Goal: Task Accomplishment & Management: Manage account settings

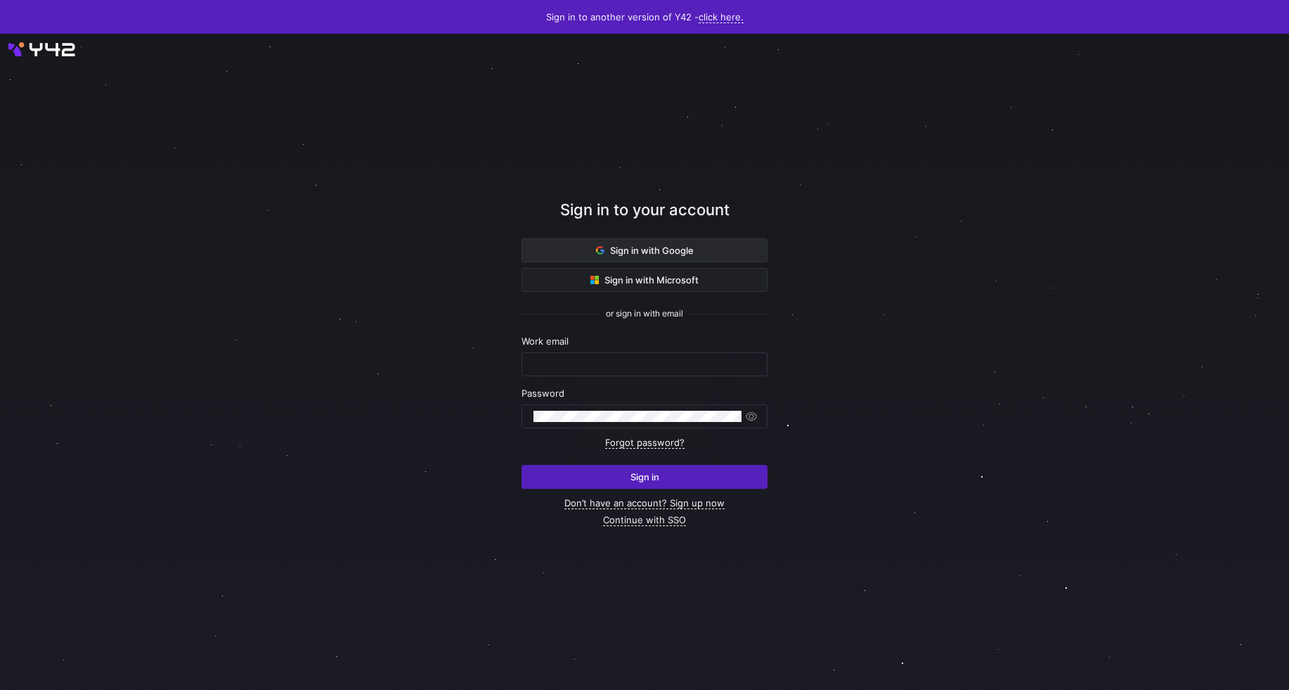
click at [622, 252] on span "Sign in with Google" at bounding box center [645, 250] width 98 height 11
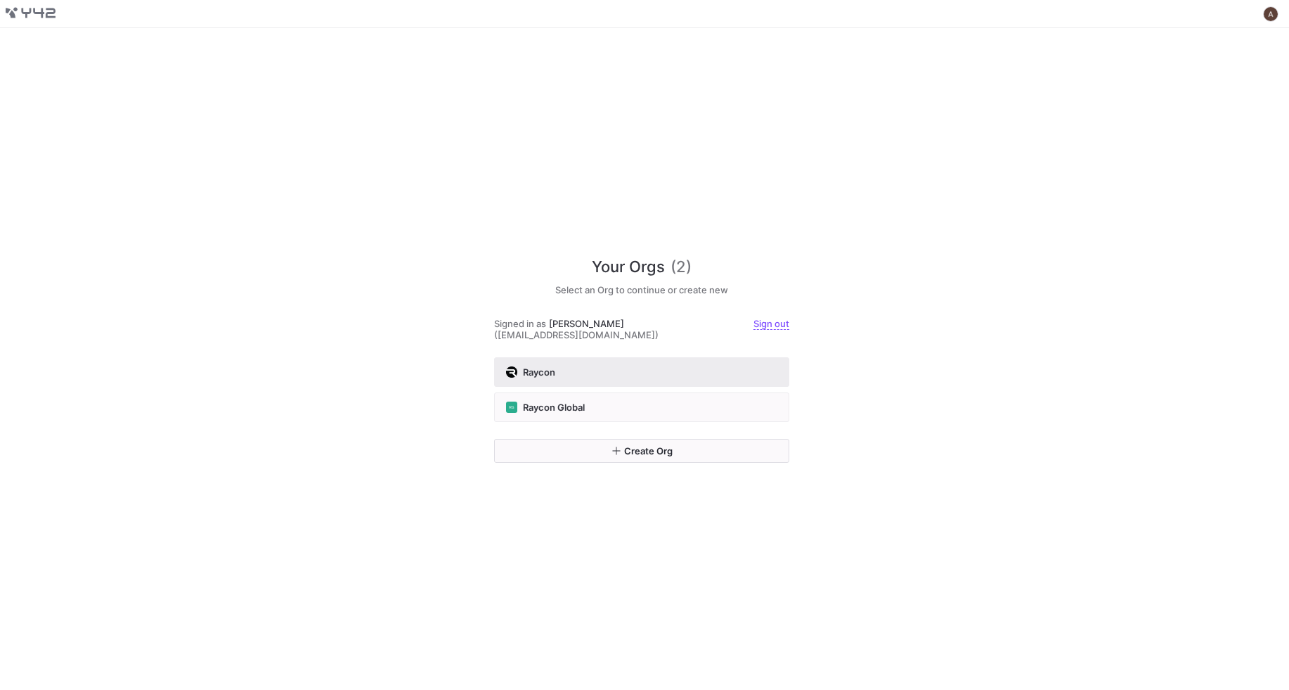
click at [665, 363] on button "Raycon" at bounding box center [641, 372] width 295 height 30
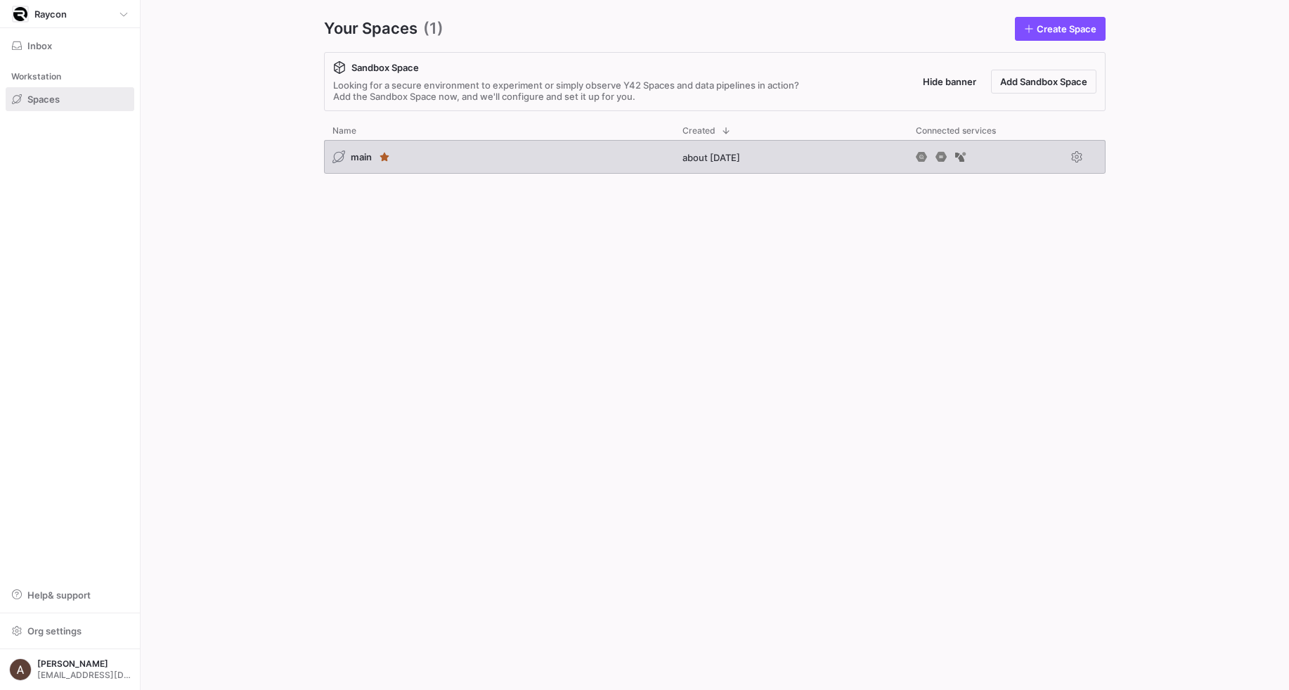
click at [557, 154] on div "main" at bounding box center [499, 157] width 350 height 34
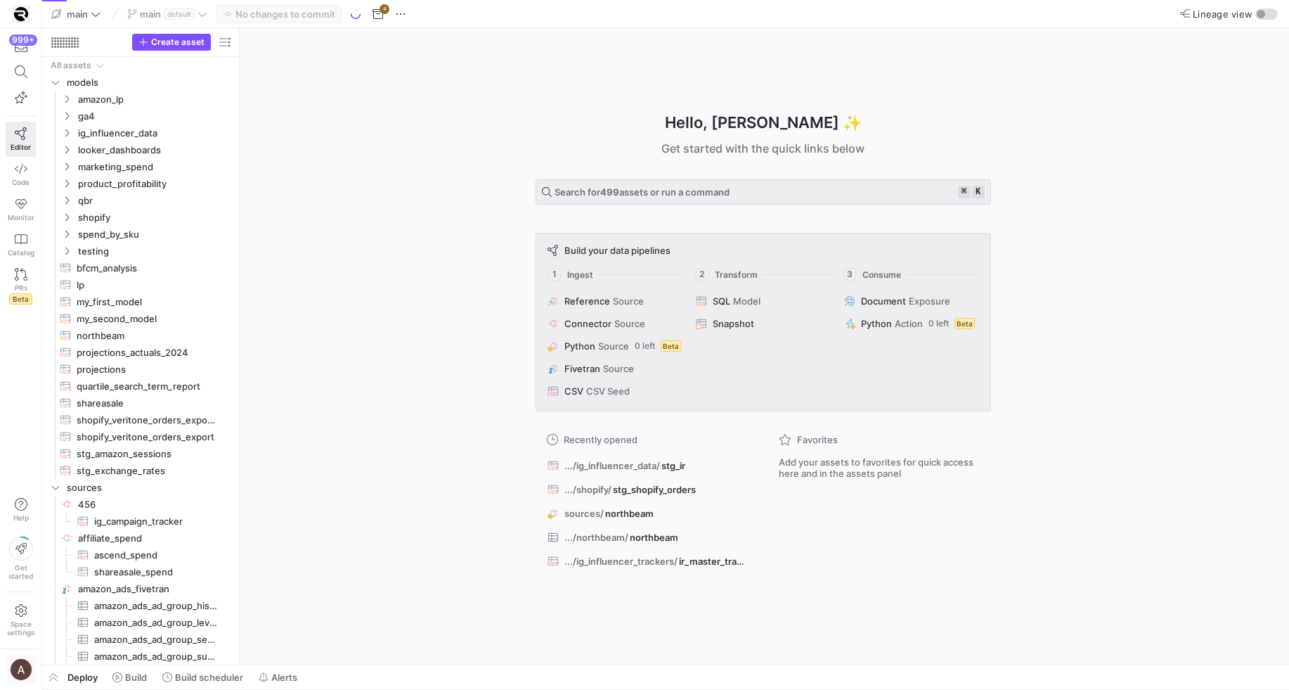
click at [19, 662] on img "button" at bounding box center [21, 669] width 22 height 22
click at [22, 458] on div at bounding box center [644, 345] width 1289 height 690
click at [20, 682] on span "button" at bounding box center [20, 669] width 29 height 28
click at [32, 586] on button "User settings" at bounding box center [63, 596] width 115 height 22
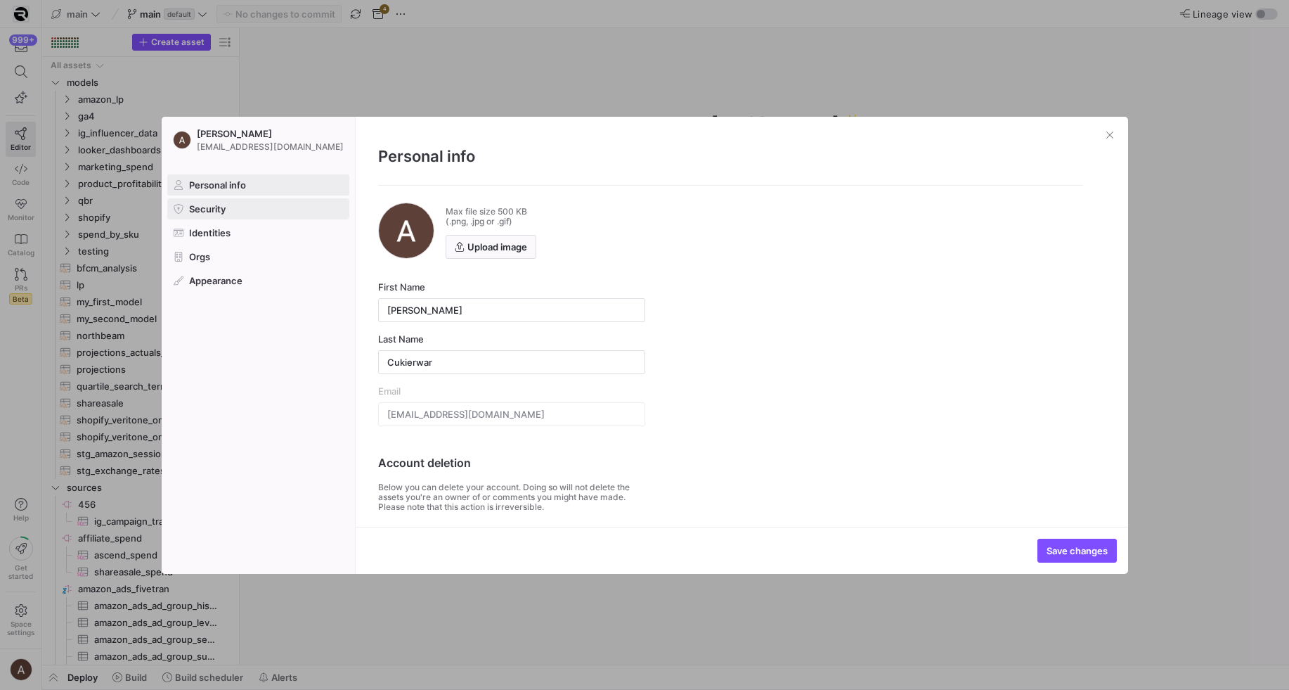
click at [190, 212] on span "Security" at bounding box center [207, 208] width 37 height 11
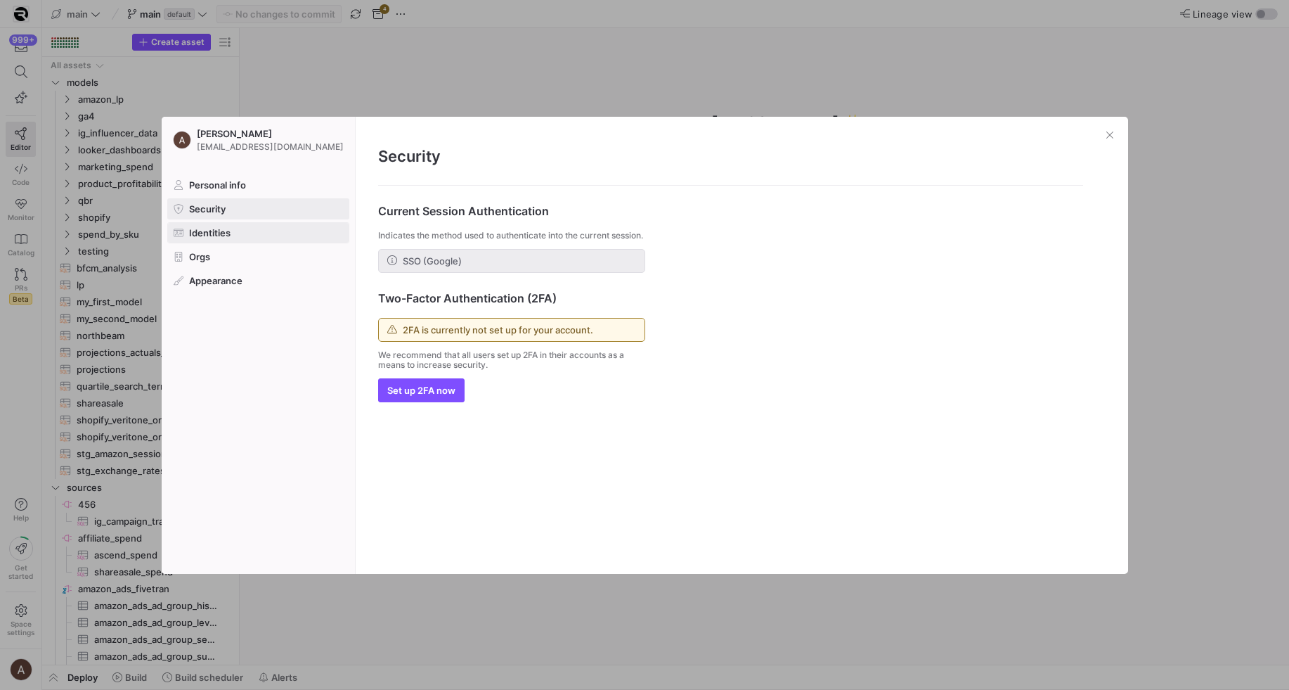
click at [193, 228] on span "Identities" at bounding box center [209, 232] width 41 height 11
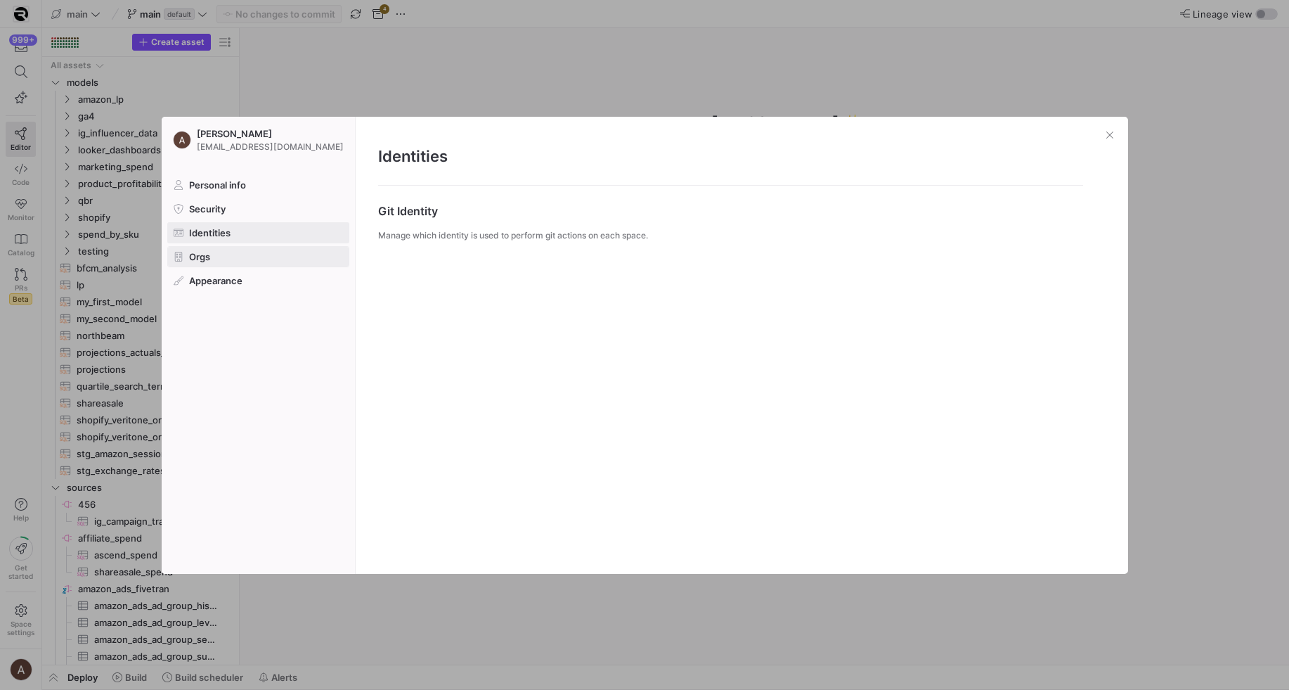
click at [193, 253] on span "Orgs" at bounding box center [199, 256] width 21 height 11
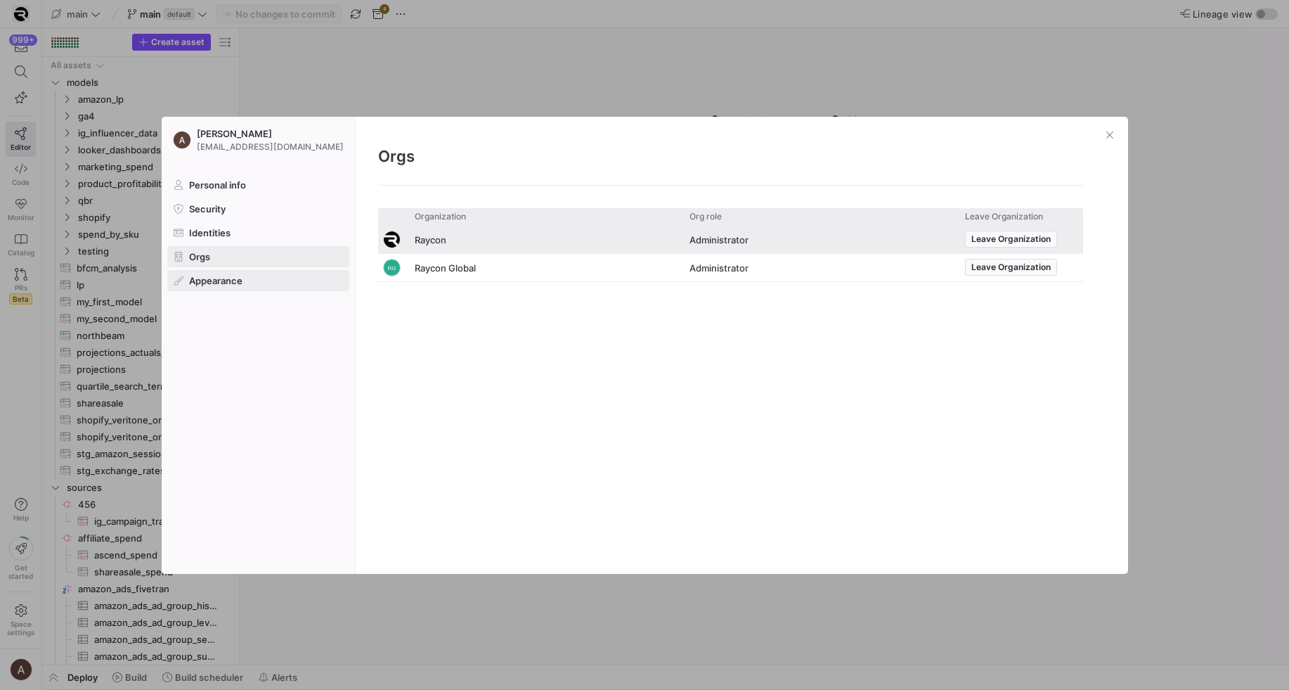
click at [191, 275] on span "Appearance" at bounding box center [215, 280] width 53 height 11
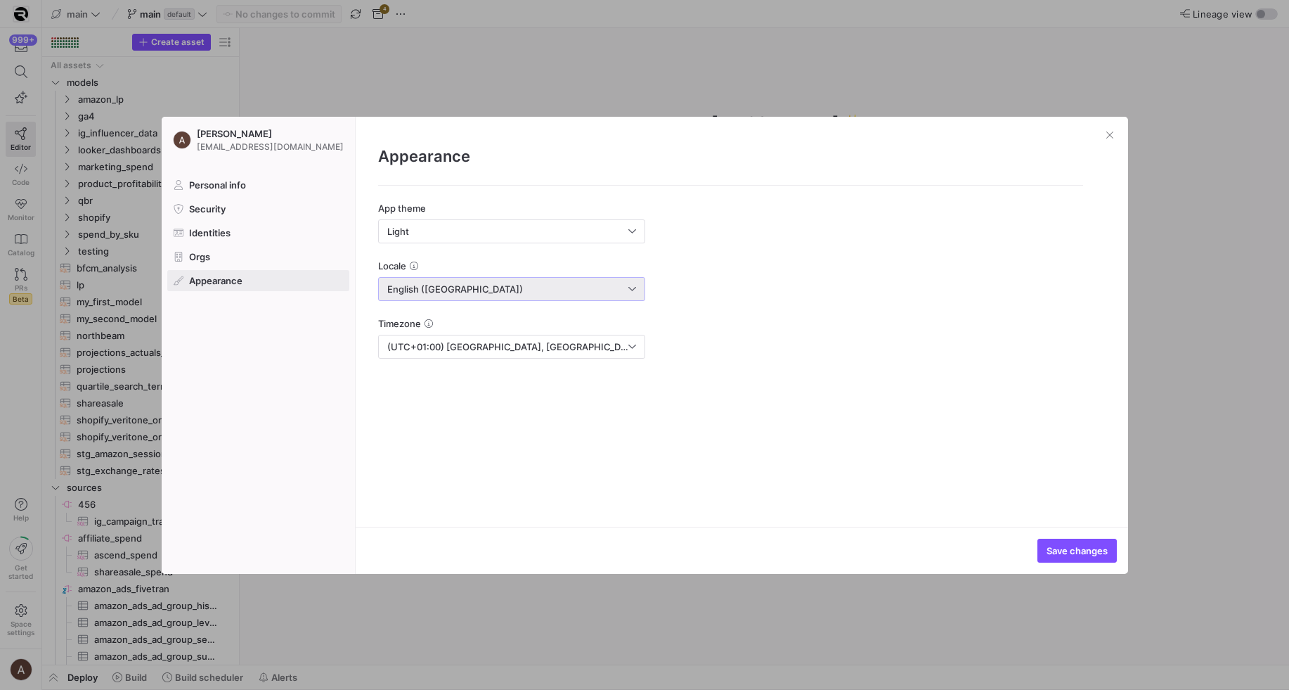
click at [554, 290] on div "English ([GEOGRAPHIC_DATA])" at bounding box center [507, 288] width 241 height 11
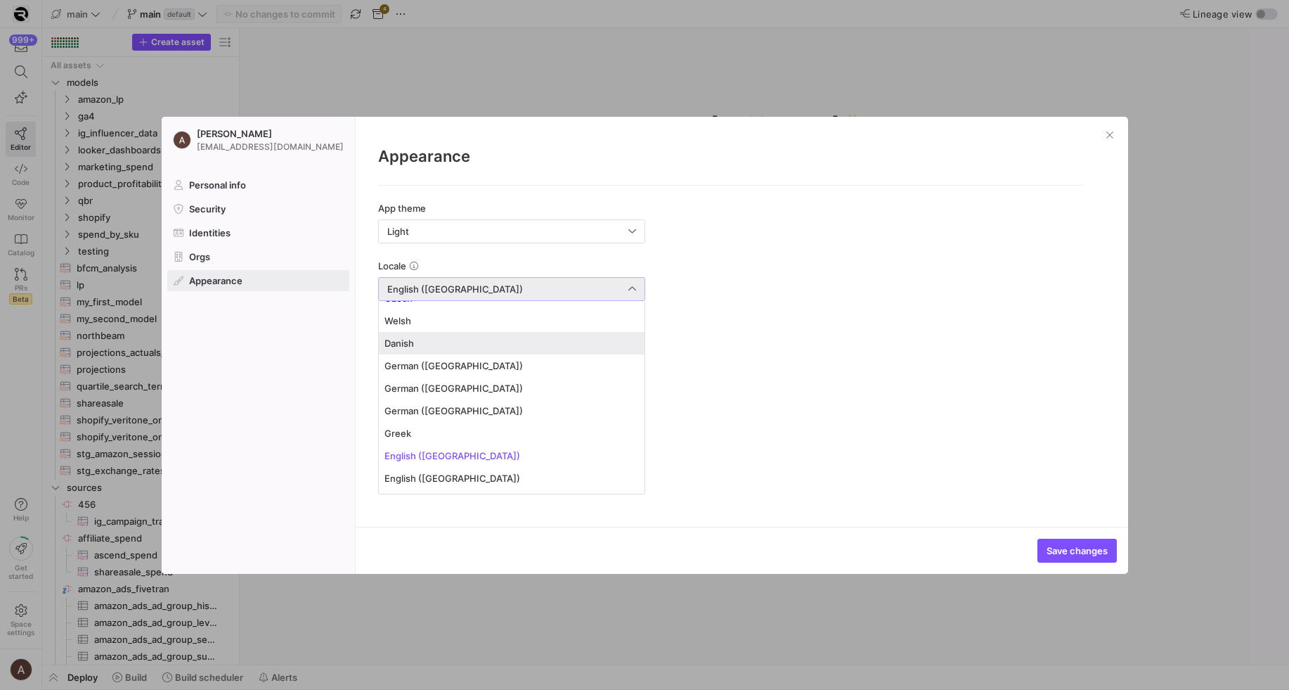
scroll to position [122, 0]
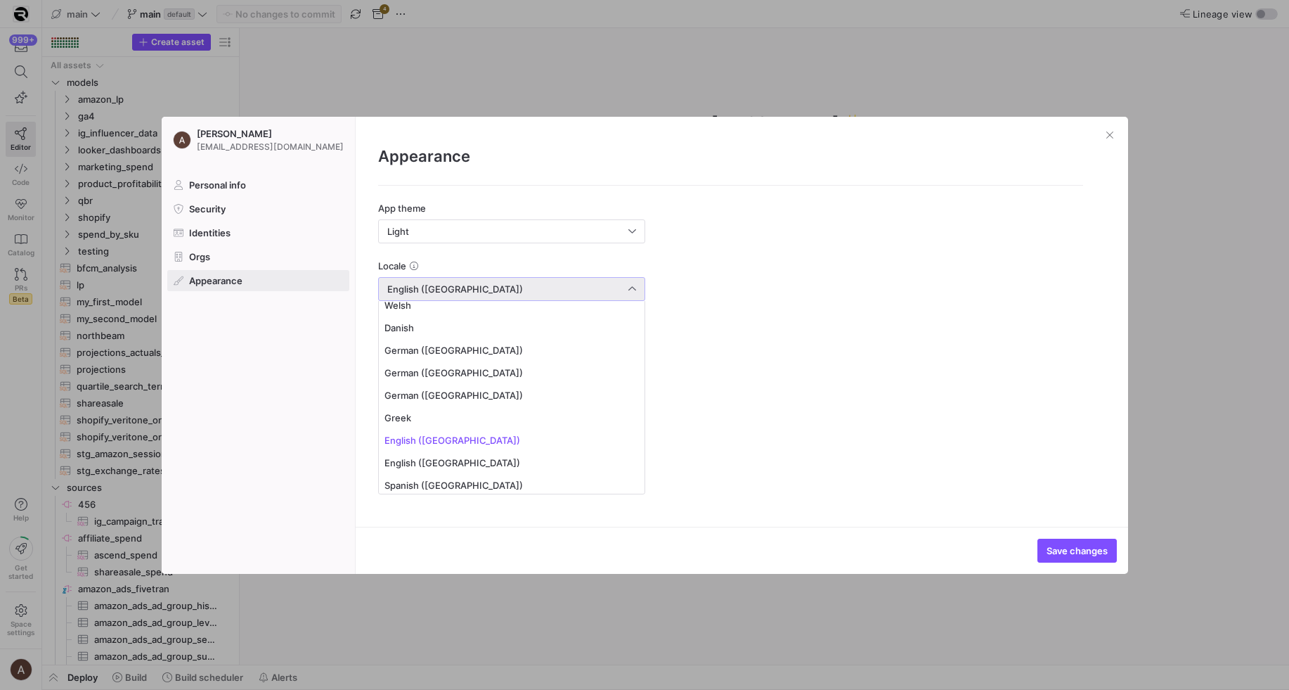
drag, startPoint x: 415, startPoint y: 266, endPoint x: 422, endPoint y: 257, distance: 12.1
click at [415, 266] on div at bounding box center [644, 345] width 1289 height 690
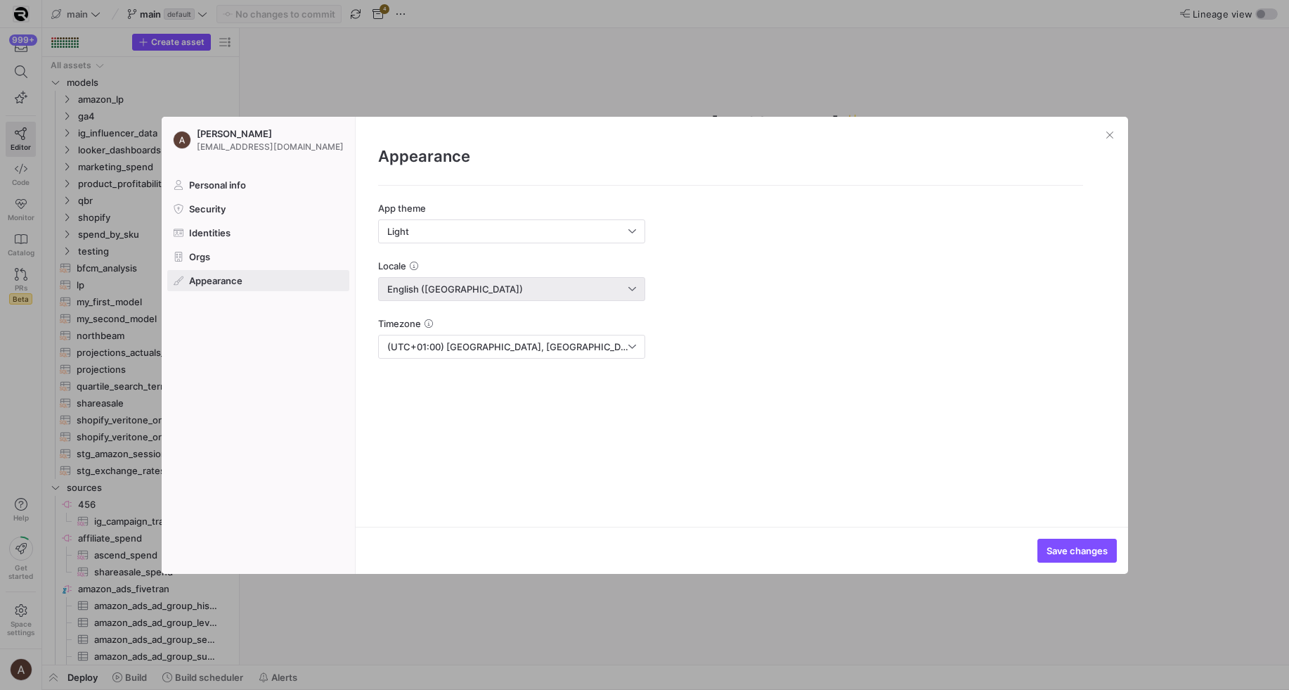
click at [444, 295] on div "English ([GEOGRAPHIC_DATA])" at bounding box center [511, 289] width 249 height 22
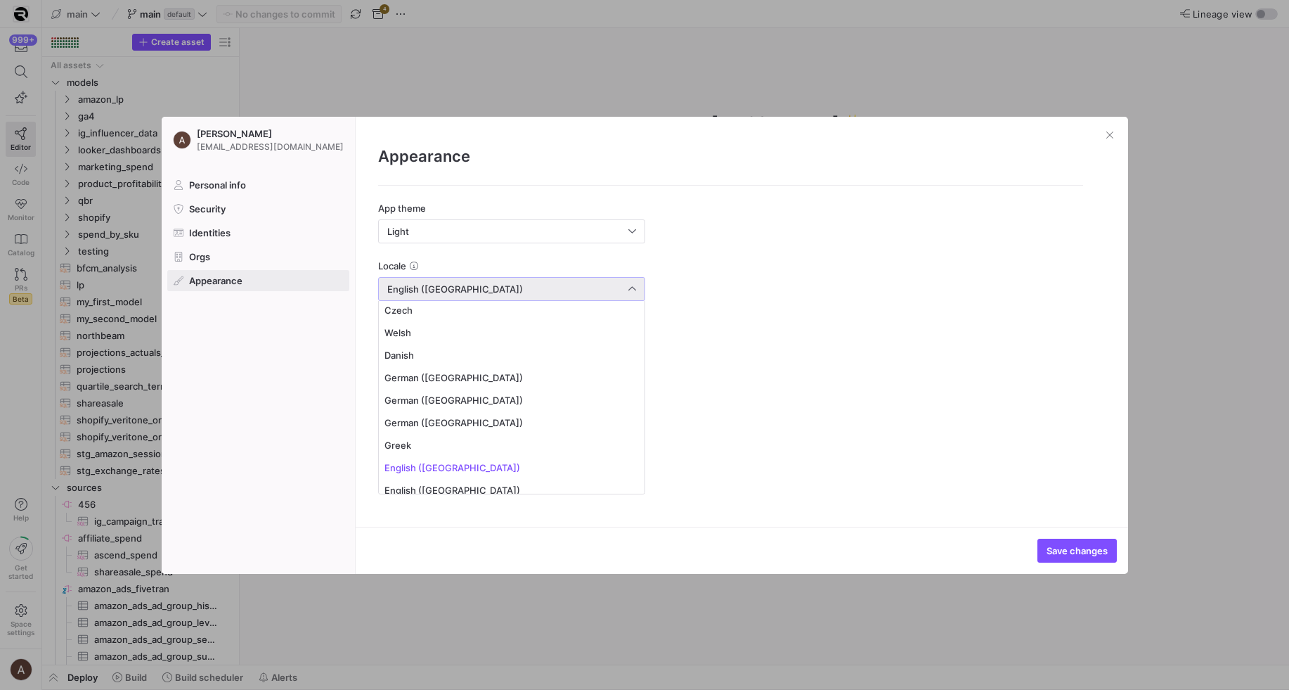
scroll to position [103, 0]
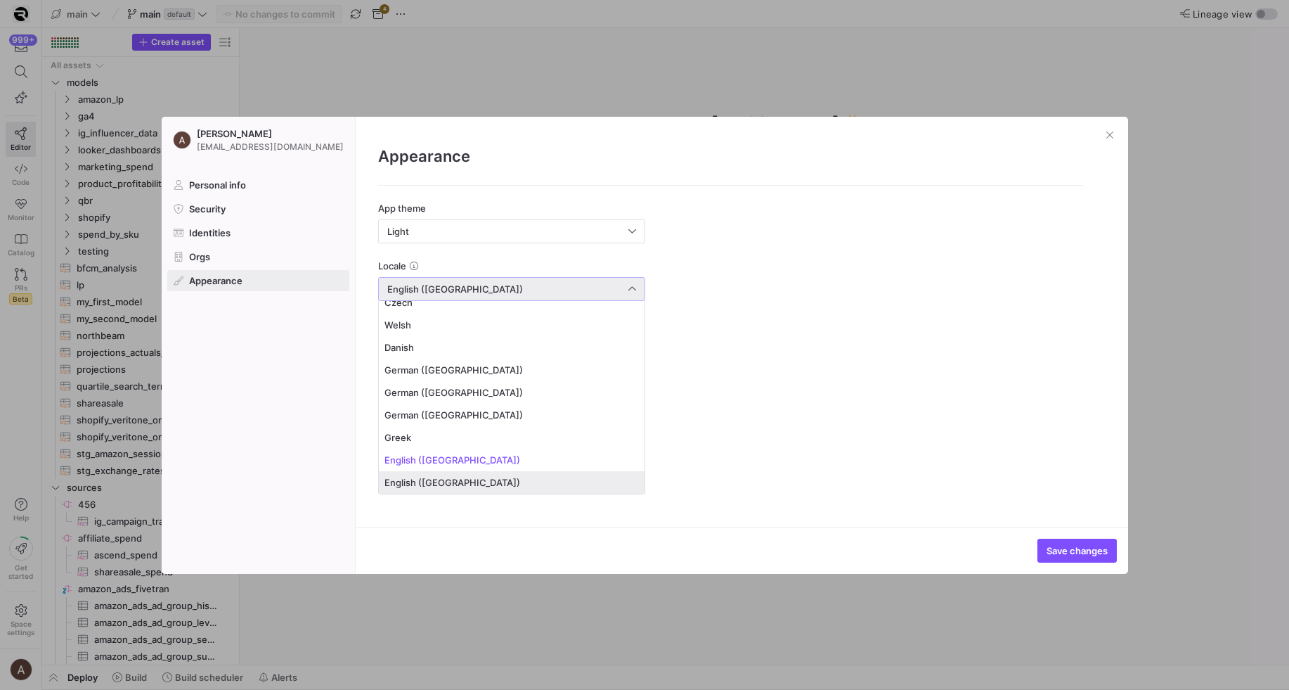
click at [433, 477] on span "English ([GEOGRAPHIC_DATA])" at bounding box center [511, 482] width 254 height 11
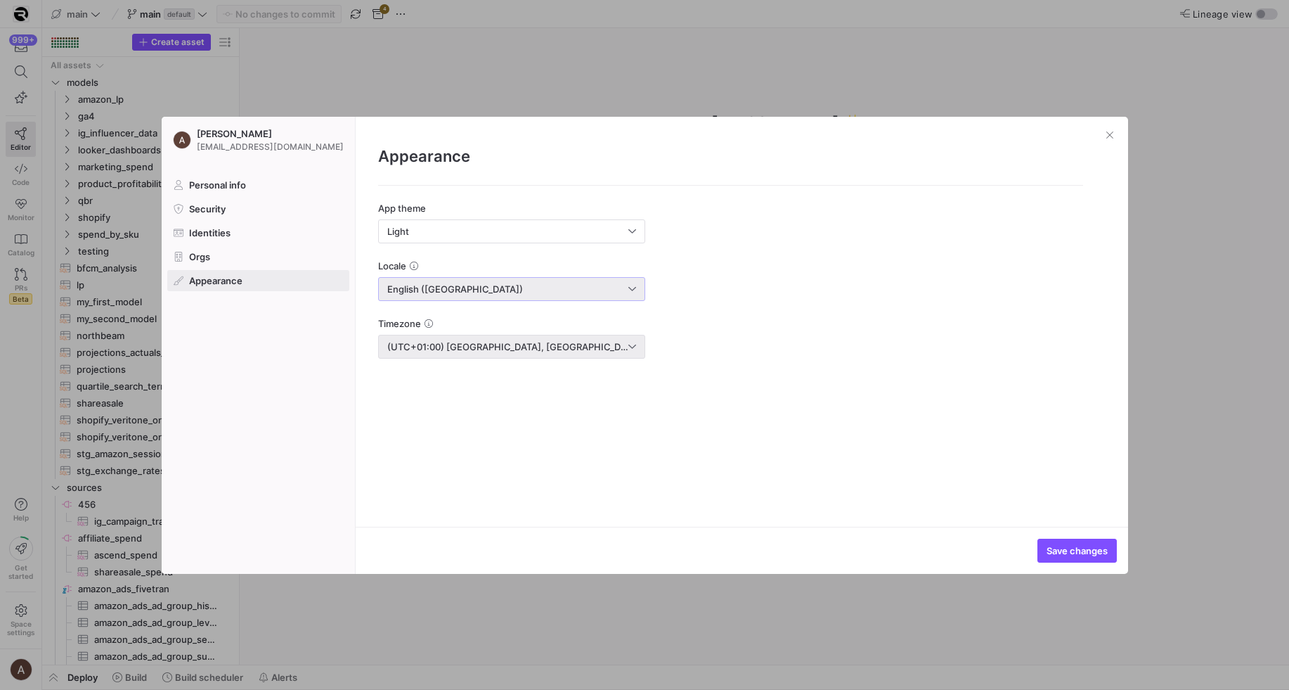
click at [437, 352] on div "(UTC+01:00) [GEOGRAPHIC_DATA], [GEOGRAPHIC_DATA], [GEOGRAPHIC_DATA], [GEOGRAPHI…" at bounding box center [511, 346] width 249 height 22
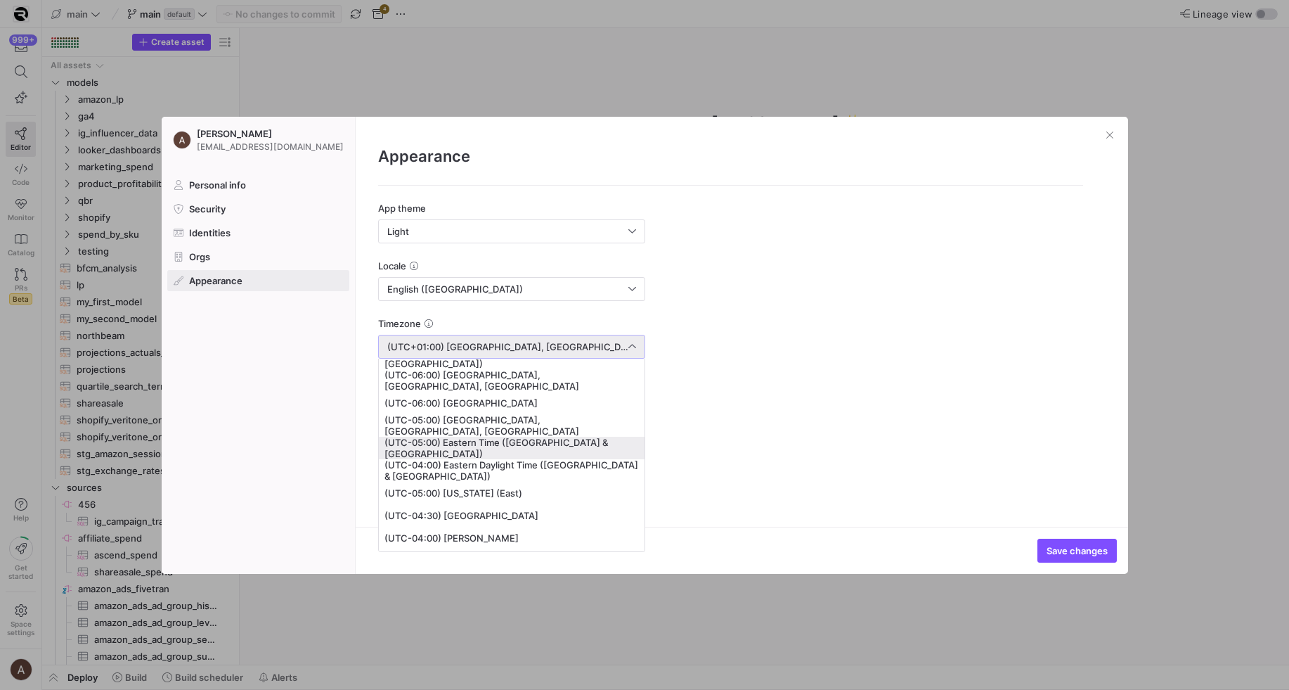
scroll to position [266, 0]
click at [586, 468] on span "(UTC-04:00) Eastern Daylight Time ([GEOGRAPHIC_DATA] & [GEOGRAPHIC_DATA])" at bounding box center [511, 466] width 254 height 22
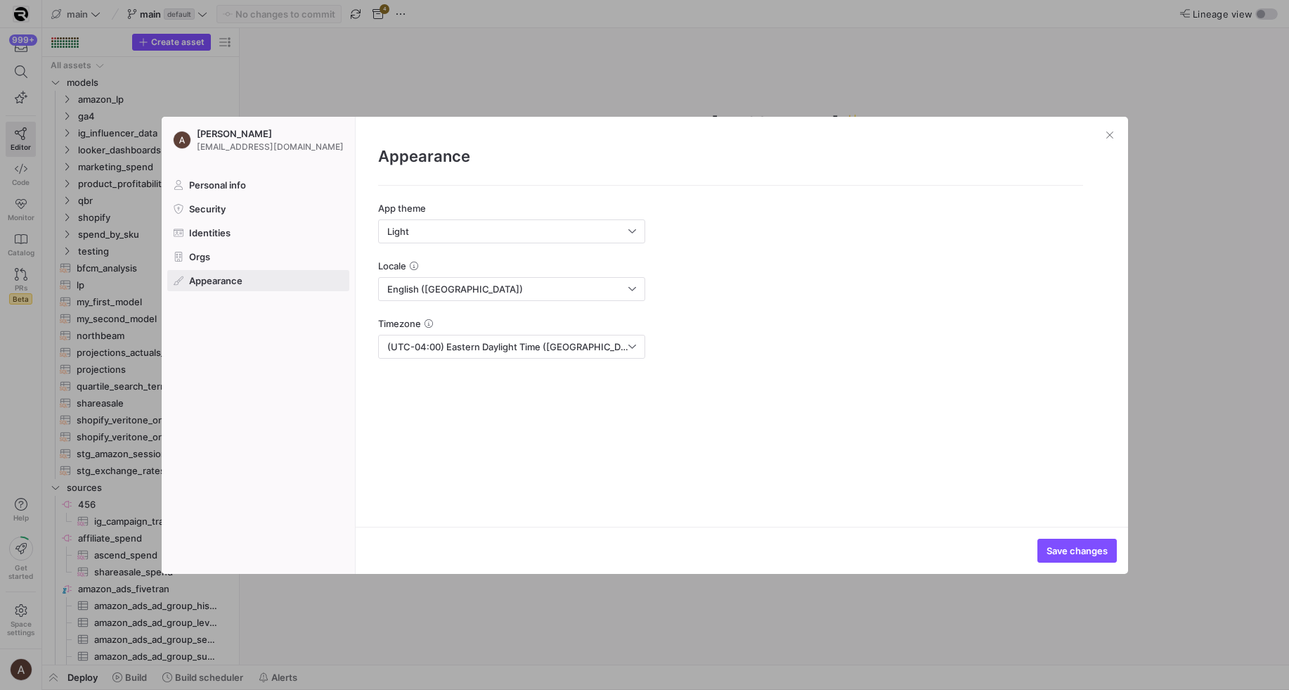
click at [1038, 544] on span "button" at bounding box center [1077, 550] width 78 height 22
click at [1065, 555] on span "Save changes" at bounding box center [1077, 550] width 61 height 11
click at [1110, 138] on span "button" at bounding box center [1110, 135] width 14 height 14
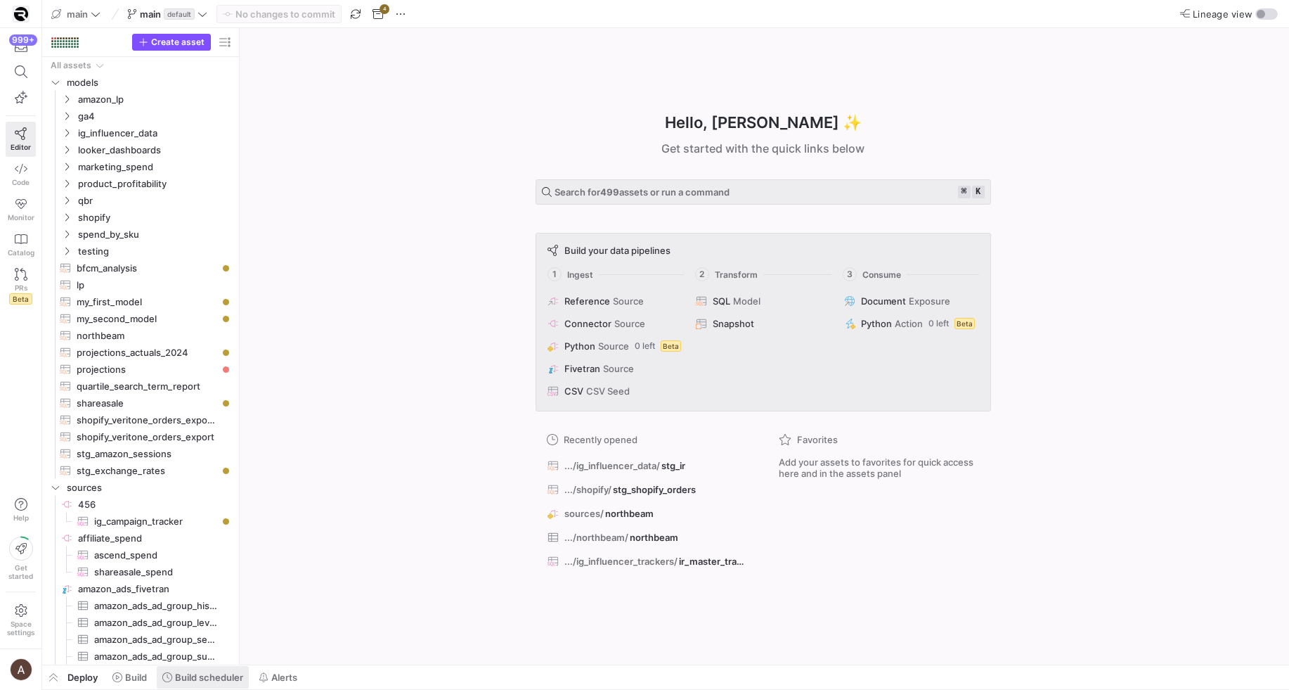
click at [208, 685] on span at bounding box center [203, 677] width 92 height 22
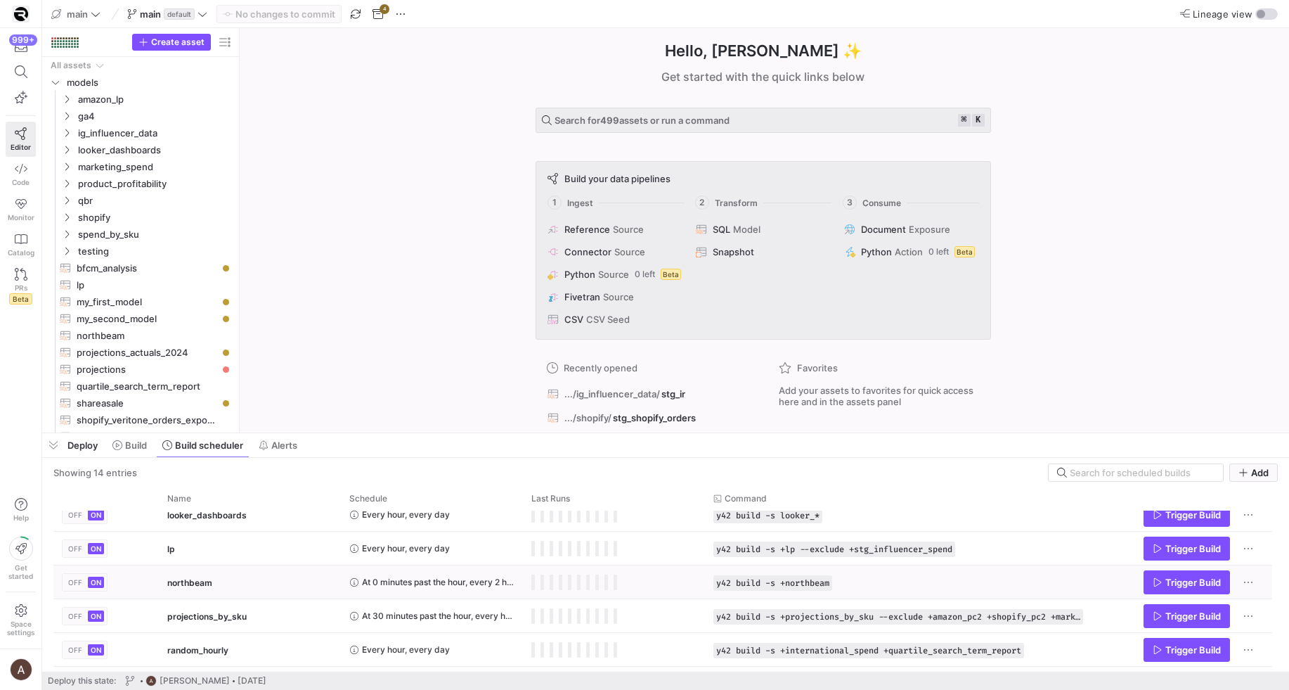
scroll to position [181, 0]
click at [494, 447] on div "Deploy Build Build scheduler Alerts" at bounding box center [665, 445] width 1247 height 24
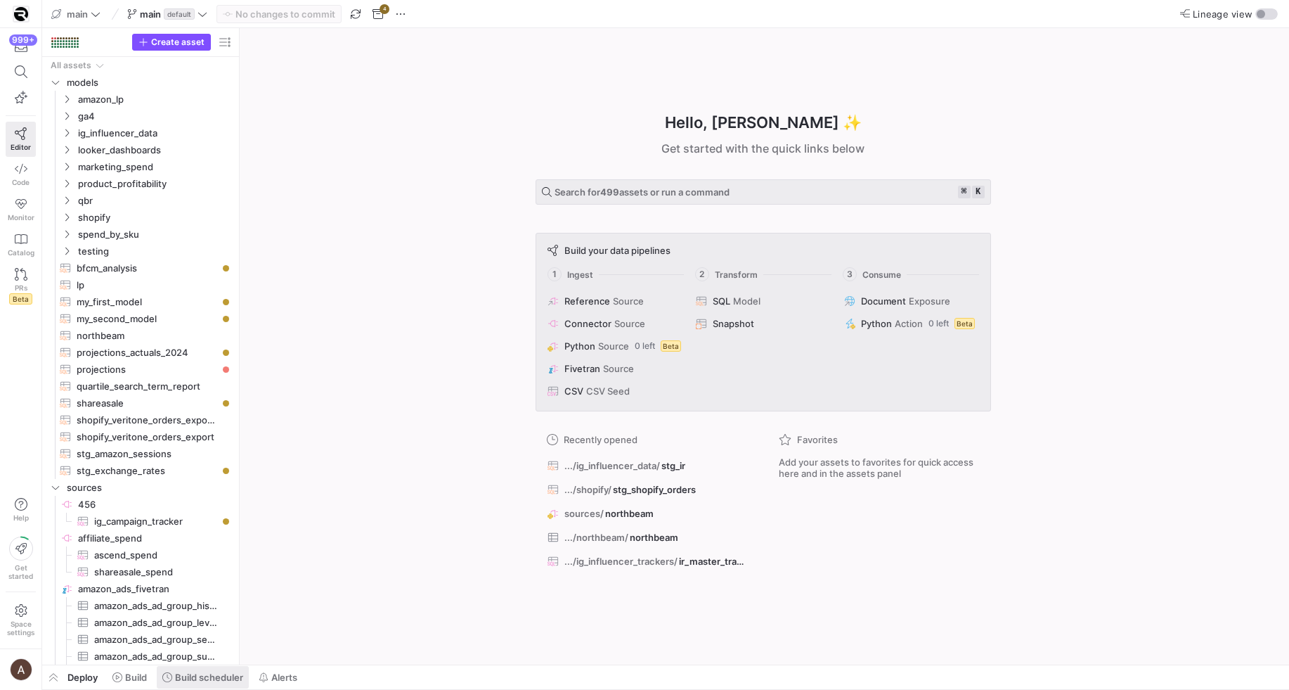
click at [217, 678] on span "Build scheduler" at bounding box center [209, 676] width 68 height 11
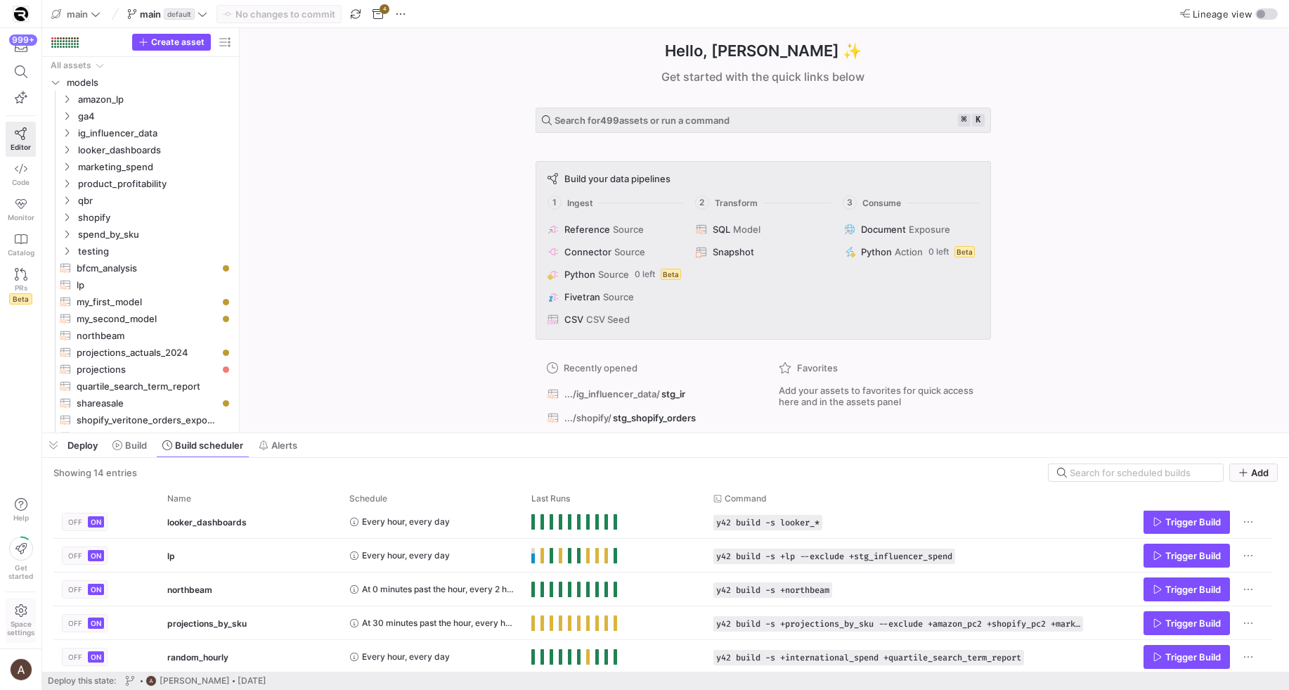
click at [18, 631] on span "Space settings" at bounding box center [20, 627] width 27 height 17
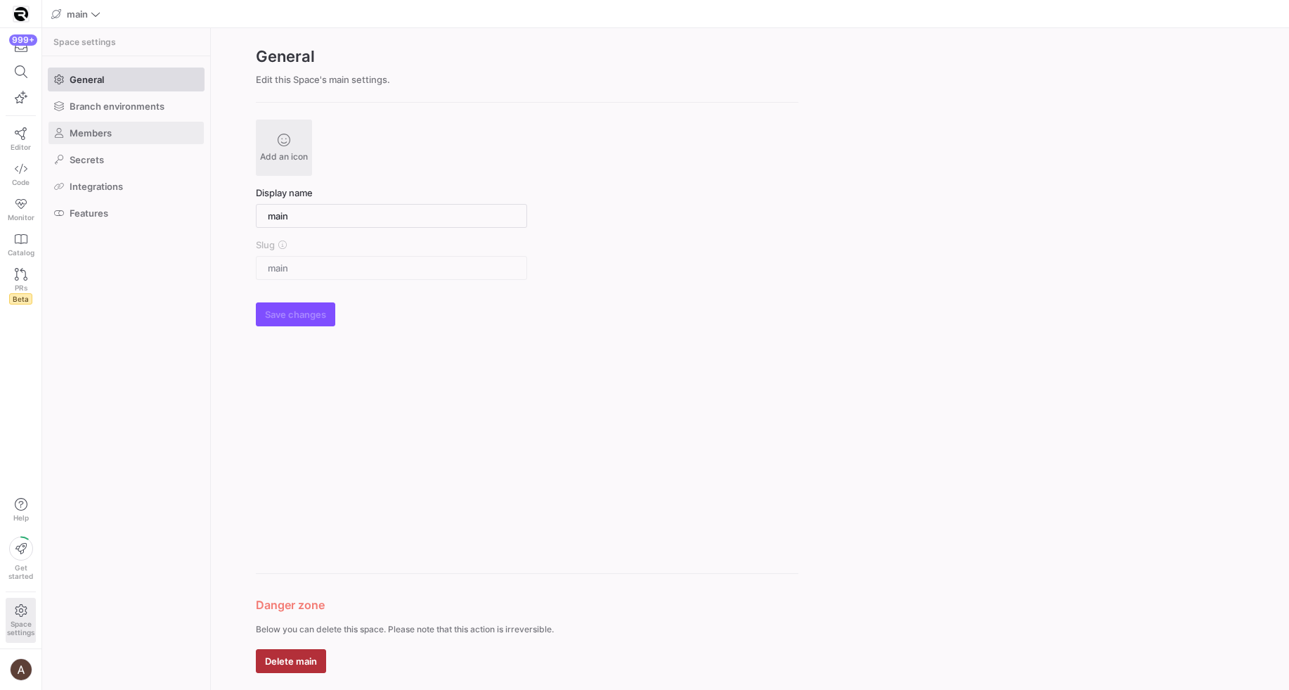
click at [113, 123] on span at bounding box center [126, 133] width 155 height 22
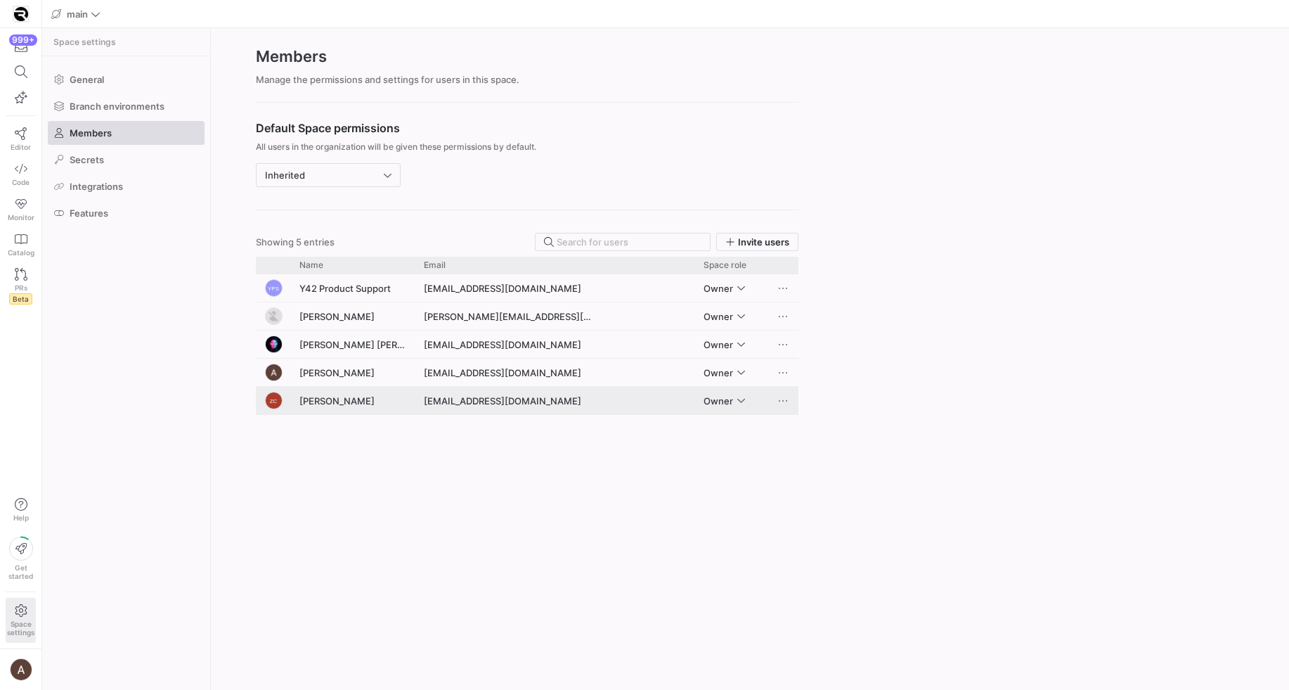
click at [715, 396] on span "Owner" at bounding box center [719, 400] width 30 height 11
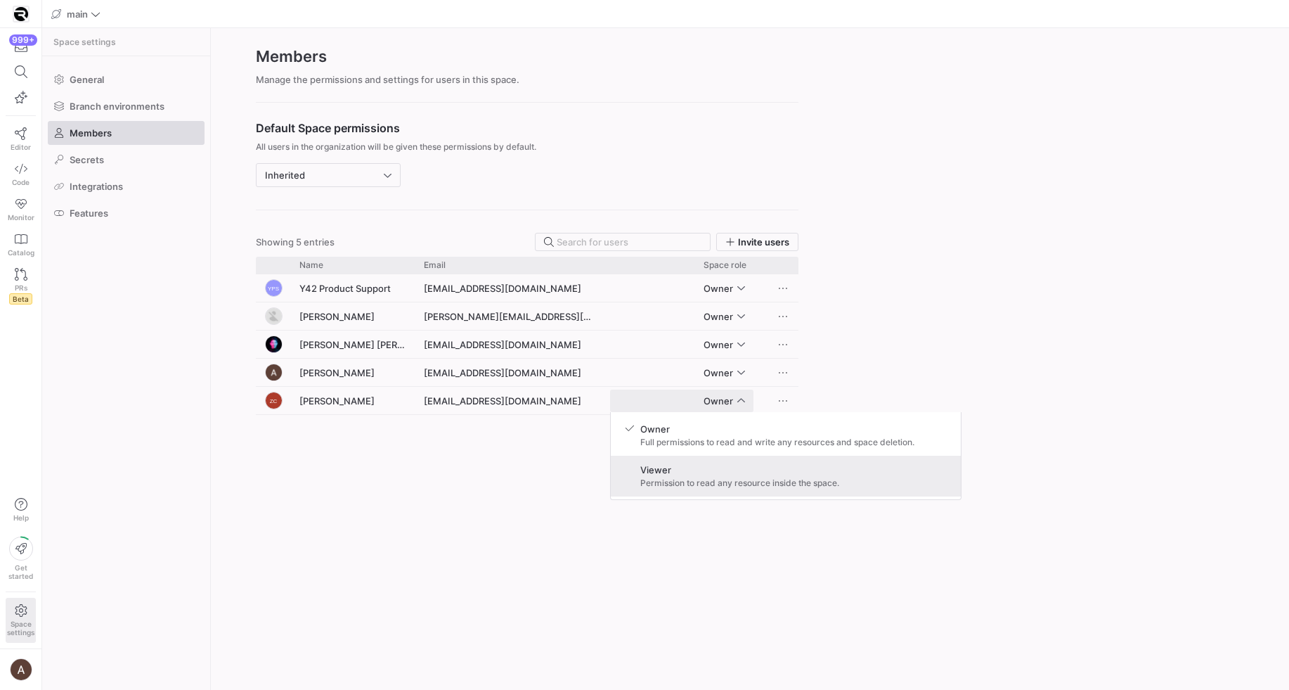
click at [647, 478] on span "Permission to read any resource inside the space." at bounding box center [739, 483] width 199 height 10
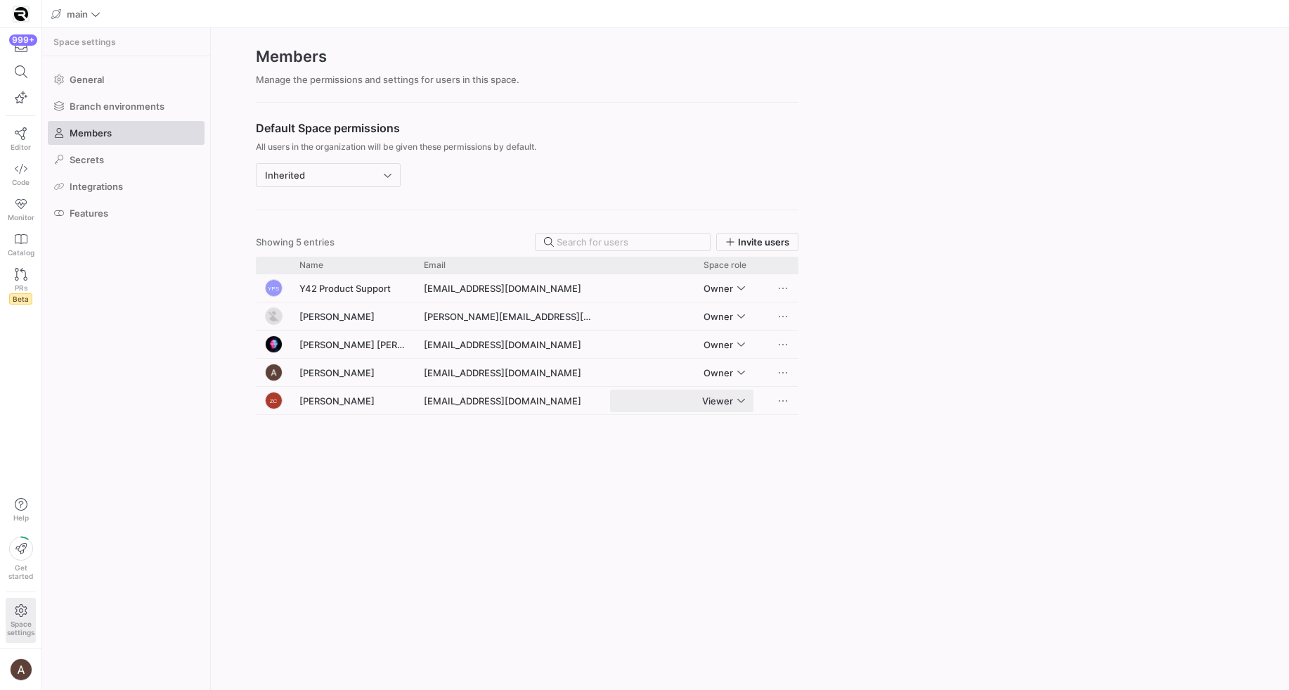
click at [808, 408] on div "Default Space permissions All users in the organization will be given these per…" at bounding box center [527, 388] width 633 height 570
click at [910, 406] on y42-org-space-settings-members "Members Manage the permissions and settings for users in this space. Default Sp…" at bounding box center [750, 358] width 1078 height 661
click at [726, 403] on icon "Press SPACE to select this row." at bounding box center [725, 400] width 8 height 8
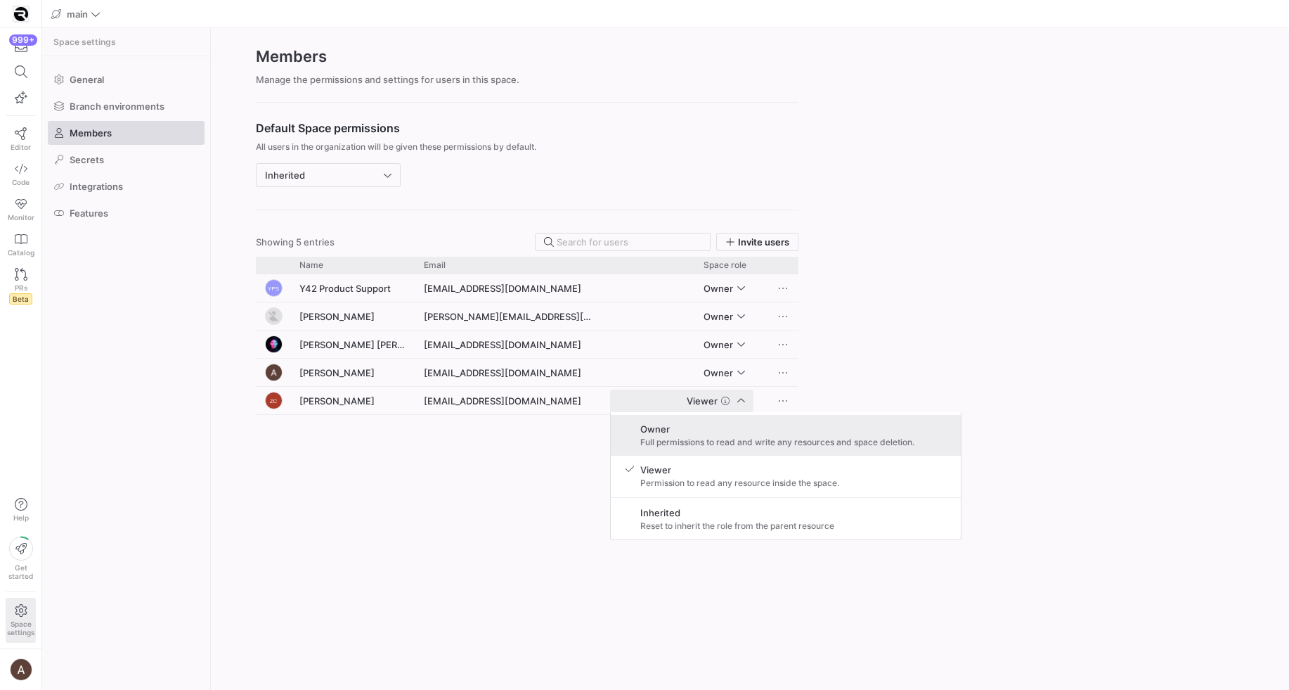
click at [668, 427] on span "Owner" at bounding box center [777, 428] width 274 height 11
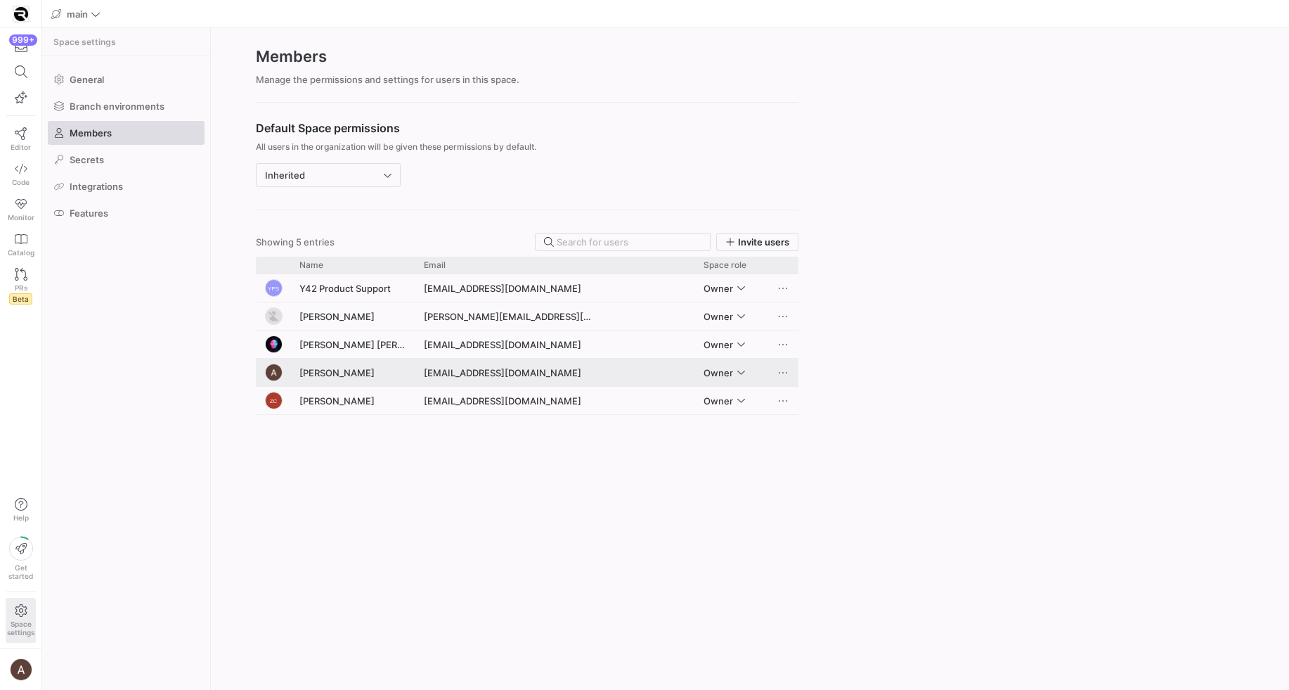
click at [739, 372] on div "Press SPACE to select this row." at bounding box center [741, 372] width 8 height 11
click at [931, 339] on div at bounding box center [644, 345] width 1289 height 690
click at [937, 319] on y42-org-space-settings-members "Members Manage the permissions and settings for users in this space. Default Sp…" at bounding box center [750, 358] width 1078 height 661
click at [15, 16] on img at bounding box center [21, 14] width 14 height 14
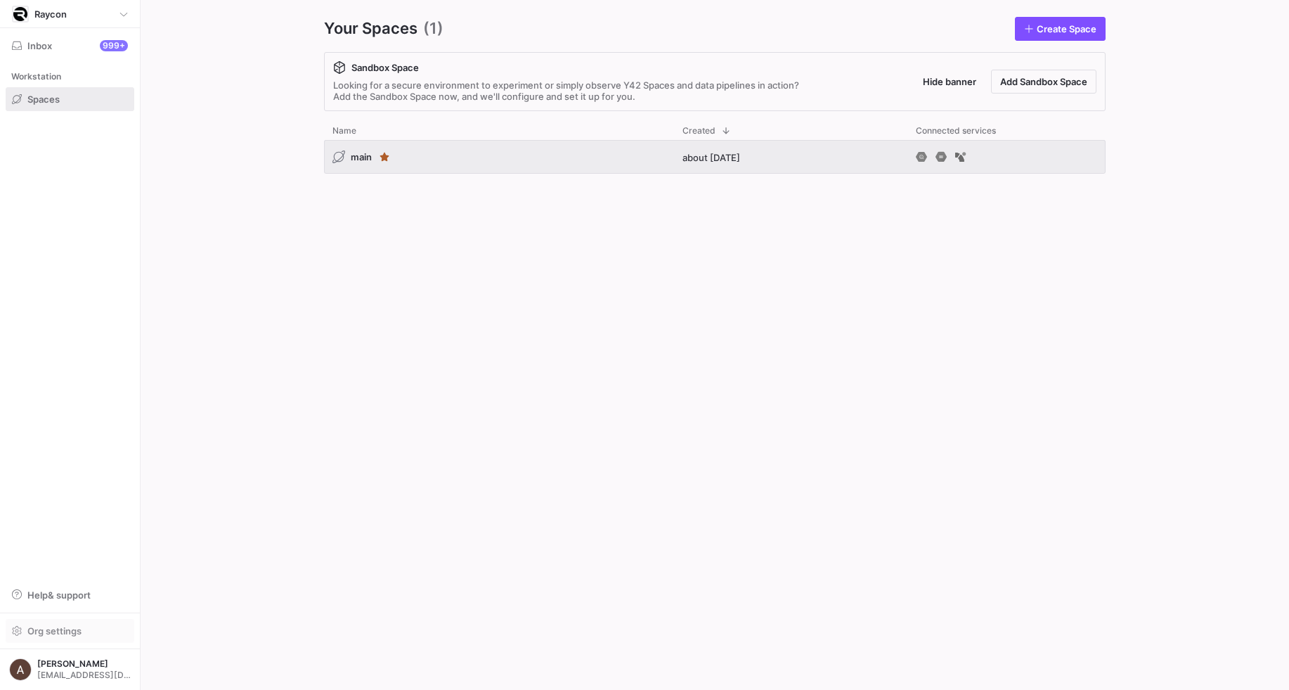
click at [46, 626] on span "Org settings" at bounding box center [54, 630] width 54 height 11
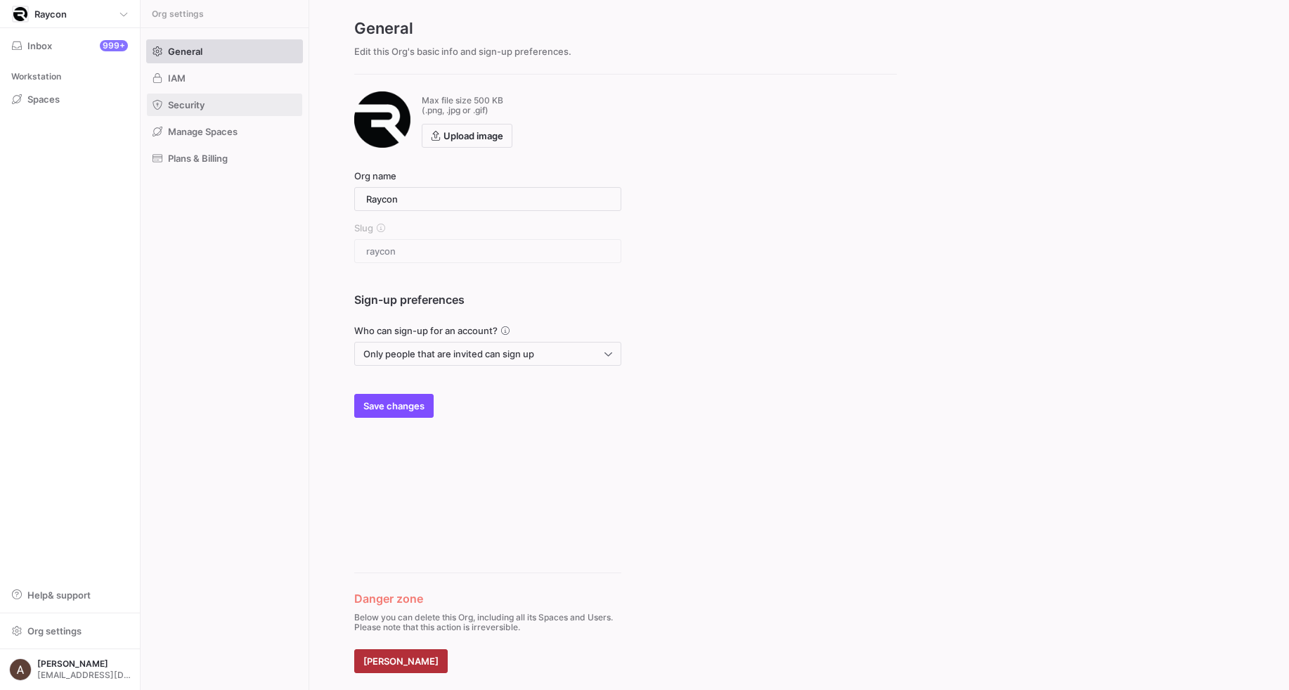
click at [180, 110] on span at bounding box center [224, 104] width 155 height 22
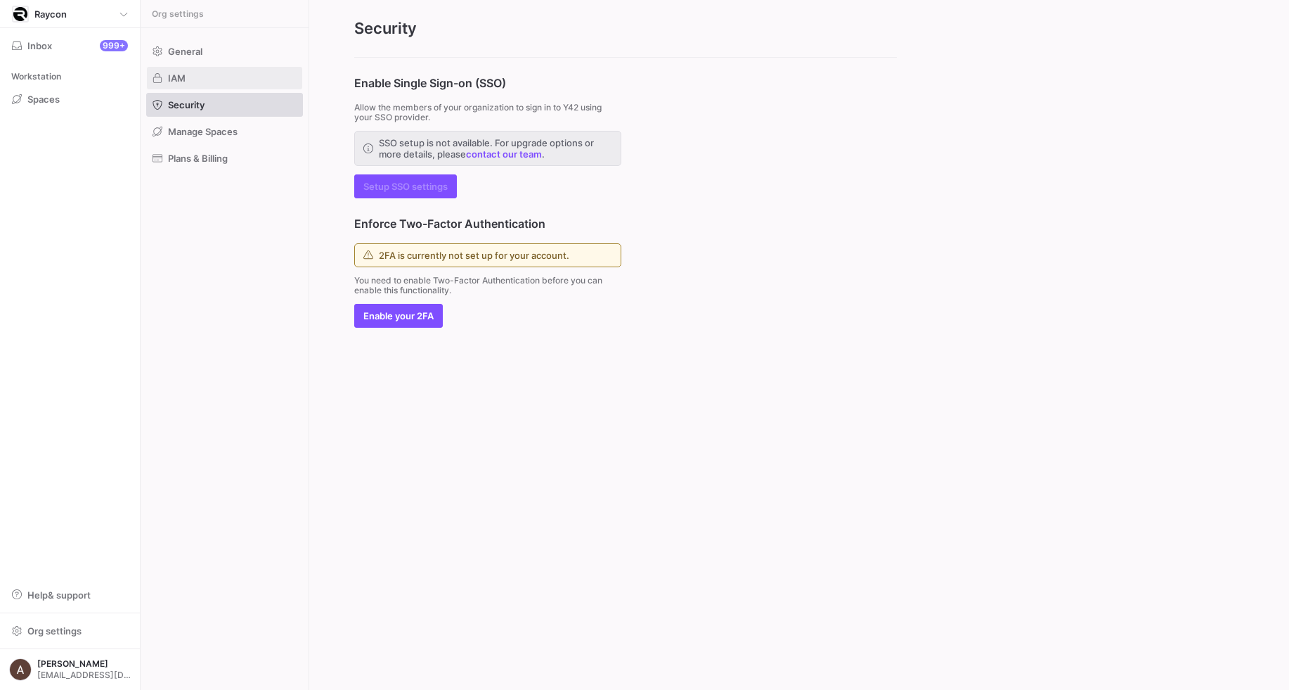
click at [180, 82] on span "IAM" at bounding box center [177, 77] width 18 height 11
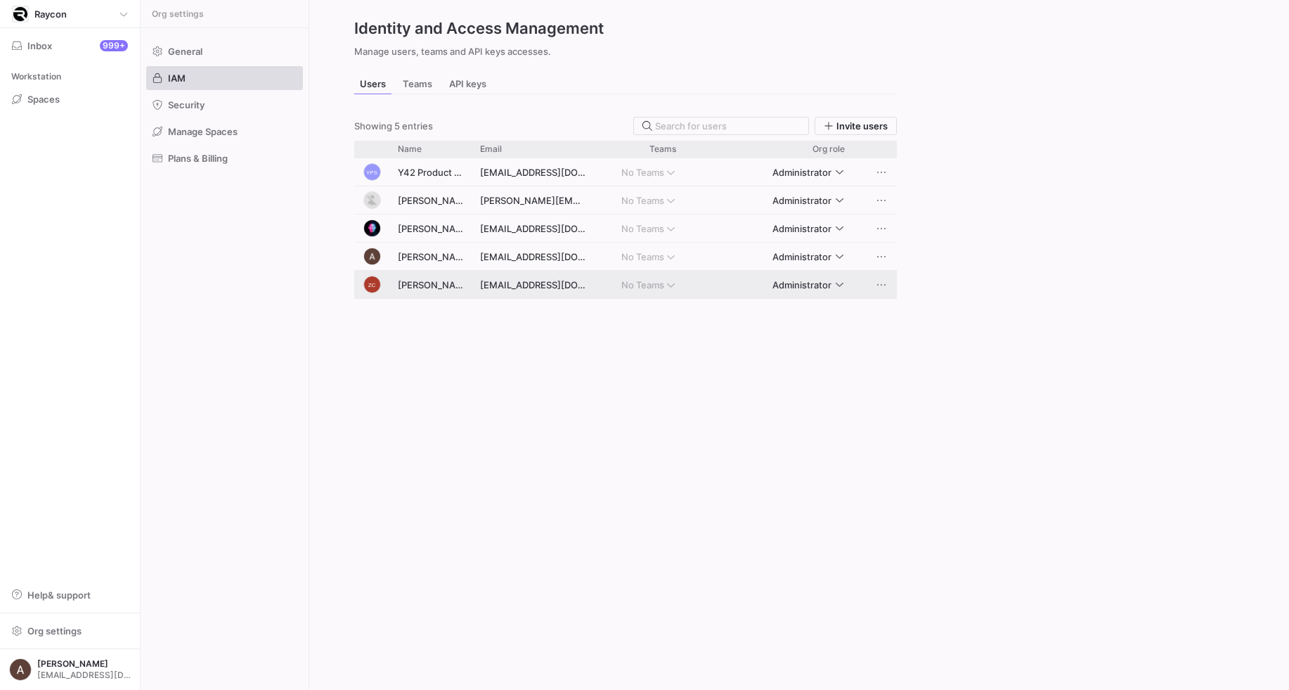
click at [848, 287] on div "Administrator" at bounding box center [780, 284] width 143 height 22
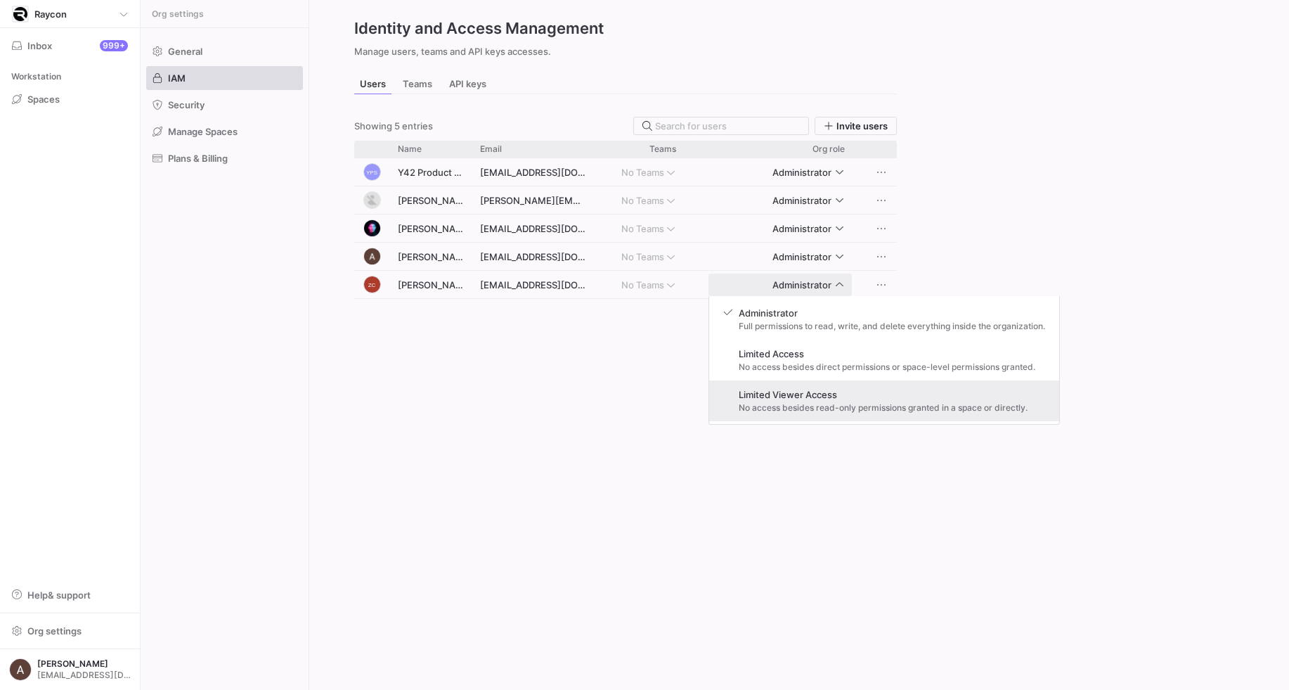
click at [768, 399] on span "Limited Viewer Access" at bounding box center [883, 394] width 289 height 11
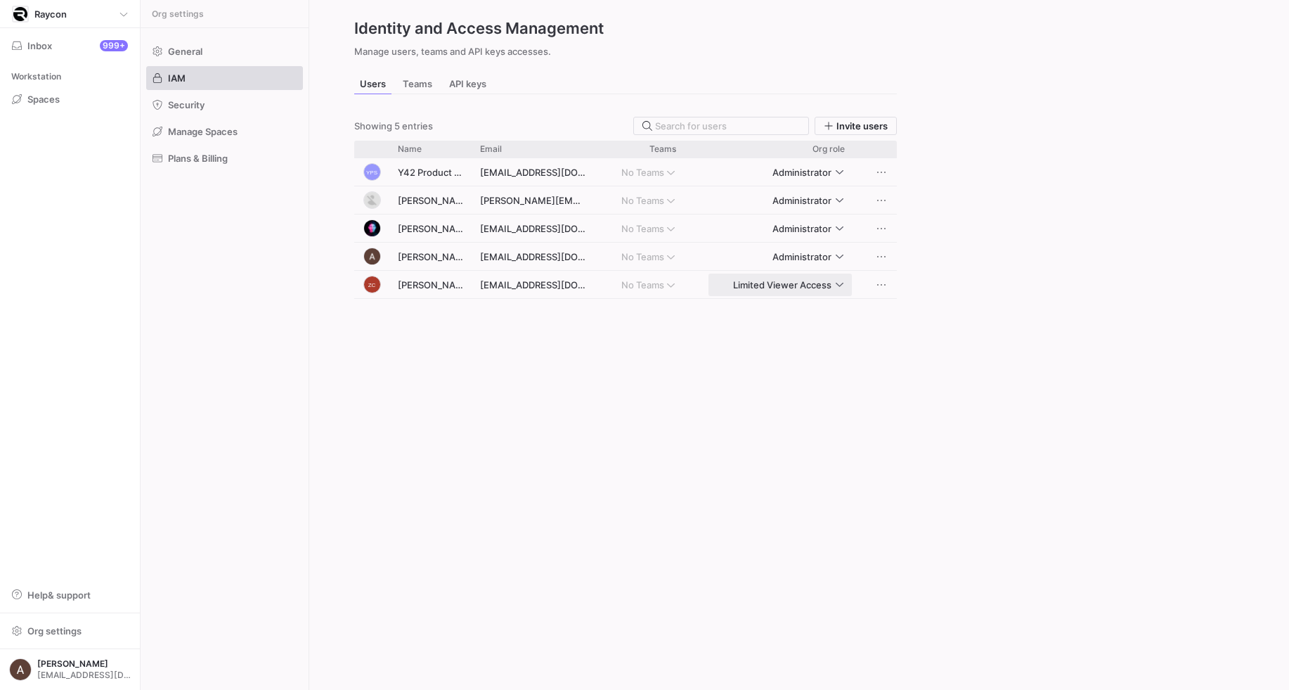
click at [757, 377] on div "YPS Y42 Product Support [EMAIL_ADDRESS][DOMAIN_NAME] No Teams Administrator [PE…" at bounding box center [625, 415] width 543 height 515
click at [737, 285] on span "Limited Viewer Access" at bounding box center [782, 284] width 98 height 11
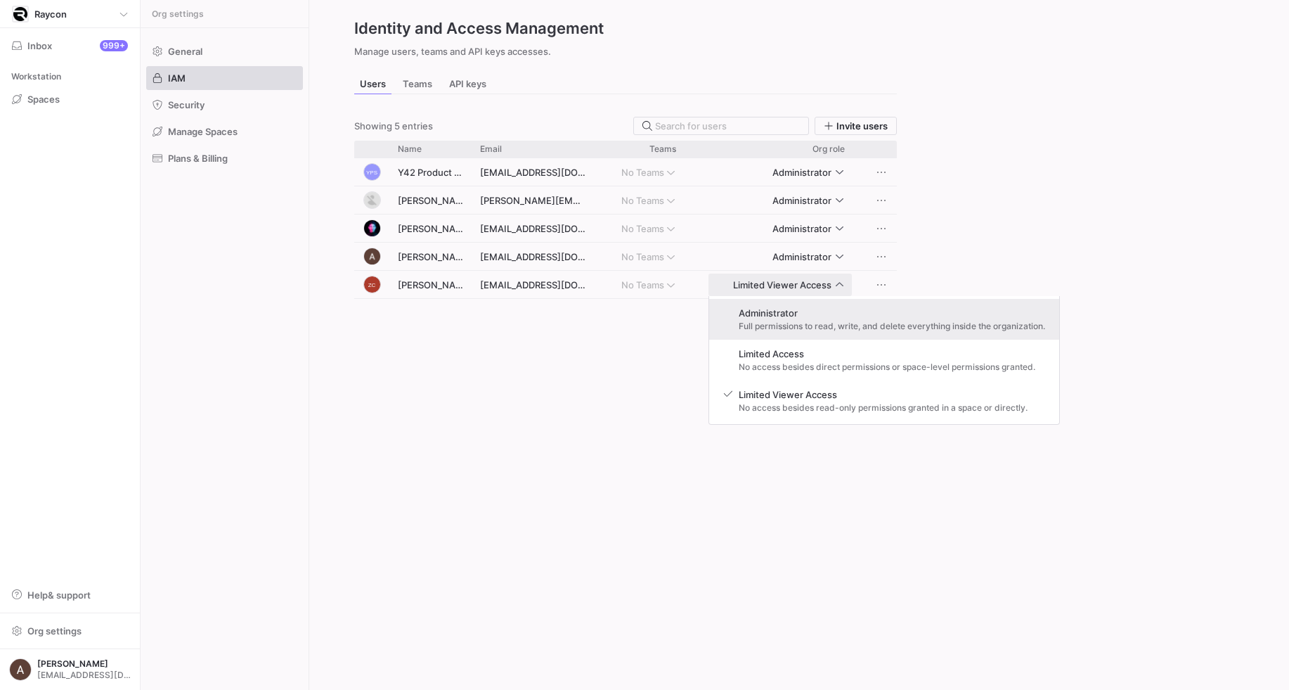
click at [751, 327] on span "Full permissions to read, write, and delete everything inside the organization." at bounding box center [892, 326] width 306 height 10
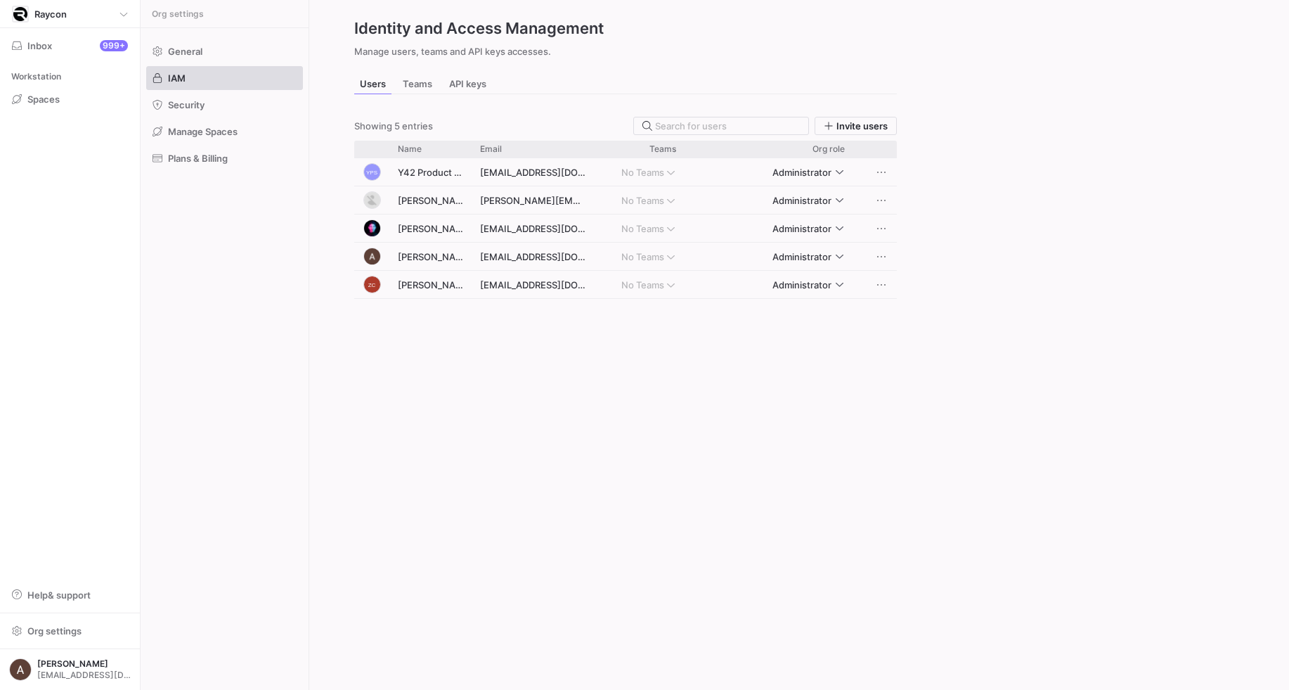
click at [261, 313] on div "Org settings General IAM Security Manage Spaces Plans & Billing" at bounding box center [225, 345] width 168 height 690
